Goal: Task Accomplishment & Management: Manage account settings

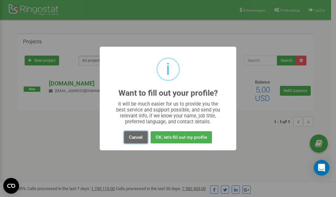
click at [136, 137] on button "Cancel" at bounding box center [136, 137] width 24 height 12
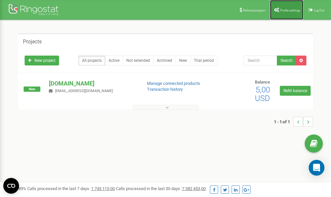
click at [291, 11] on span "Profile settings" at bounding box center [291, 11] width 20 height 4
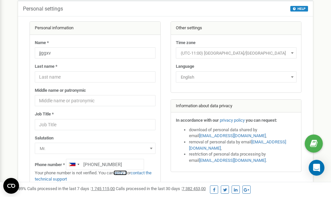
click at [125, 173] on link "verify it" at bounding box center [120, 172] width 13 height 5
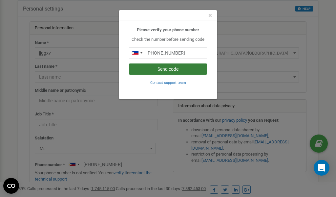
click at [162, 69] on button "Send code" at bounding box center [168, 68] width 78 height 11
